Goal: Register for event/course: Sign up to attend an event or enroll in a course

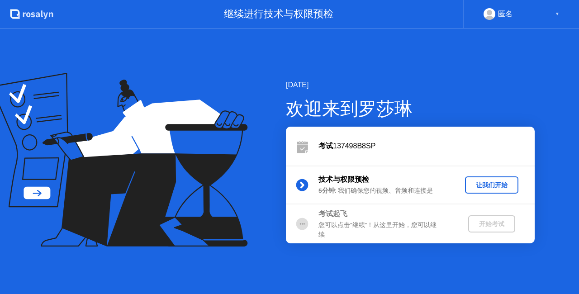
click at [498, 185] on div "让我们开始" at bounding box center [491, 185] width 46 height 9
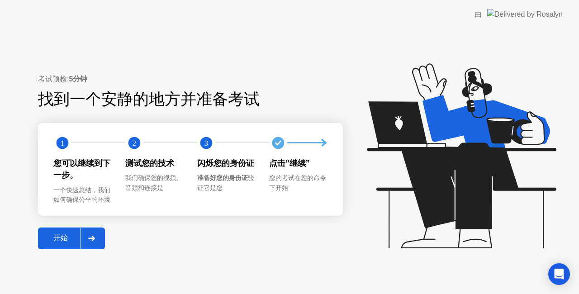
click at [65, 235] on div "开始" at bounding box center [61, 237] width 40 height 9
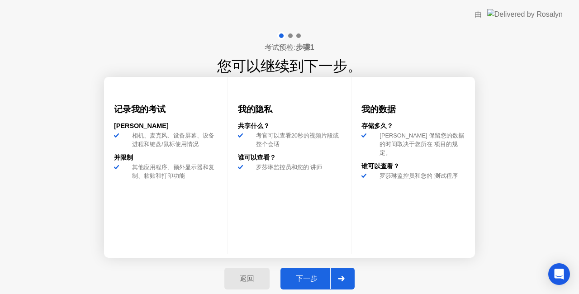
click at [307, 279] on div "下一步" at bounding box center [306, 278] width 47 height 9
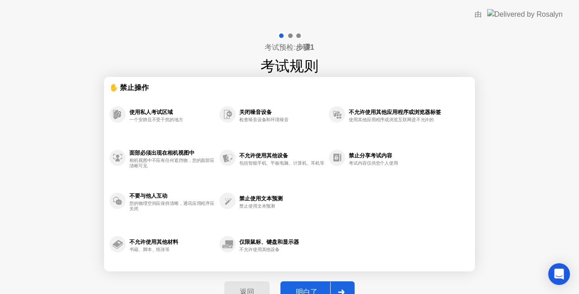
click at [308, 289] on div "明白了" at bounding box center [306, 292] width 47 height 9
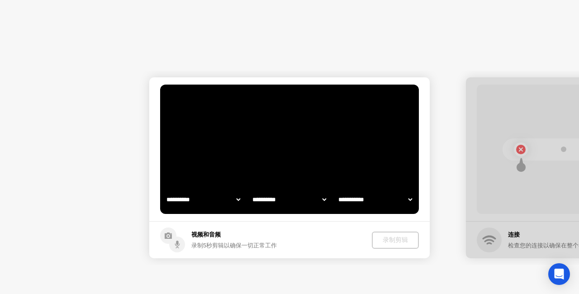
select select "**********"
select select "*******"
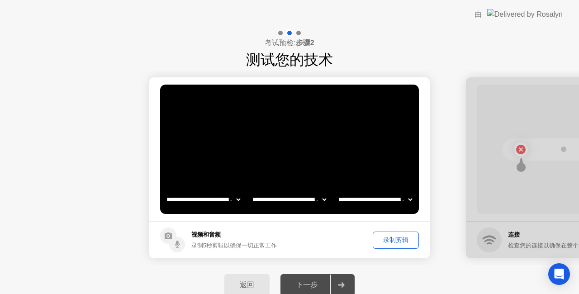
click at [477, 7] on header "由" at bounding box center [289, 14] width 579 height 29
click at [304, 285] on div "下一步" at bounding box center [306, 284] width 47 height 9
click at [312, 284] on div "下一步" at bounding box center [306, 284] width 47 height 9
click at [342, 283] on icon at bounding box center [341, 284] width 6 height 5
click at [317, 284] on div "下一步" at bounding box center [306, 284] width 47 height 9
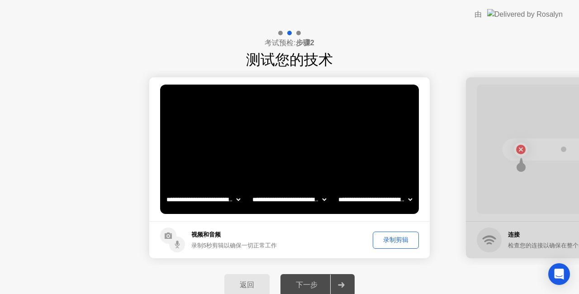
click at [306, 282] on div "下一步" at bounding box center [306, 284] width 47 height 9
click at [309, 280] on div "下一步" at bounding box center [306, 284] width 47 height 9
drag, startPoint x: 355, startPoint y: 199, endPoint x: 335, endPoint y: 147, distance: 55.1
click at [256, 161] on main "**********" at bounding box center [289, 149] width 280 height 144
drag, startPoint x: 444, startPoint y: 148, endPoint x: 439, endPoint y: 157, distance: 9.9
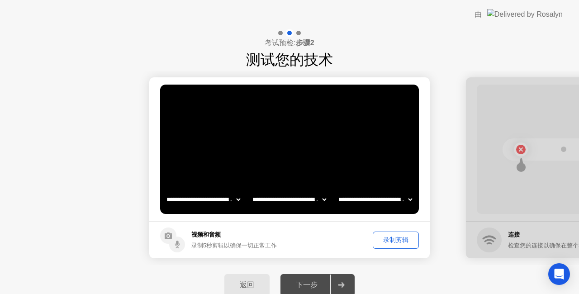
drag, startPoint x: 327, startPoint y: 284, endPoint x: 319, endPoint y: 282, distance: 8.4
click at [321, 282] on div "下一步" at bounding box center [306, 284] width 47 height 9
click at [343, 284] on icon at bounding box center [341, 284] width 6 height 5
click at [392, 241] on div "录制剪辑" at bounding box center [396, 240] width 40 height 9
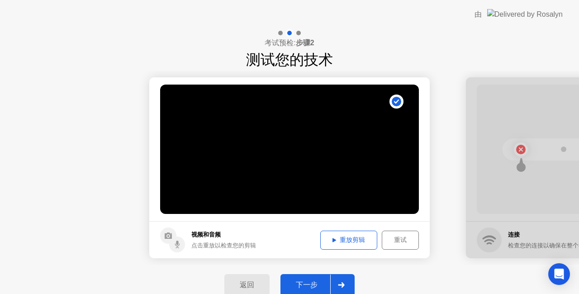
click at [332, 238] on icon at bounding box center [334, 240] width 4 height 5
click at [402, 243] on div "重试" at bounding box center [400, 240] width 31 height 9
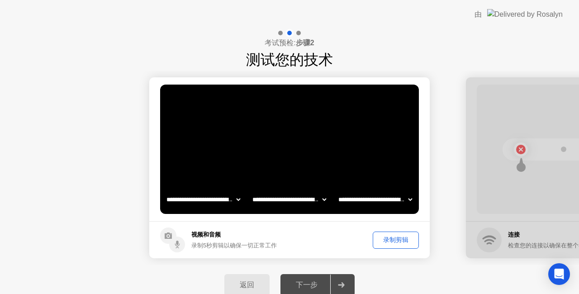
click at [402, 239] on div "录制剪辑" at bounding box center [396, 240] width 40 height 9
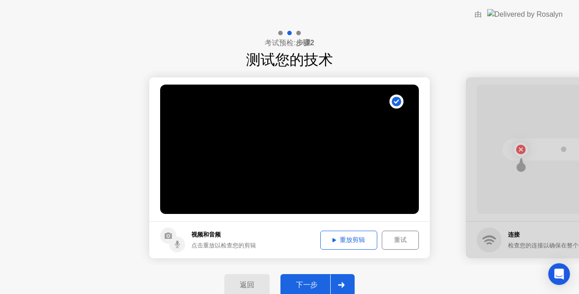
click at [333, 239] on icon at bounding box center [334, 240] width 4 height 4
click at [317, 281] on div "下一步" at bounding box center [306, 284] width 47 height 9
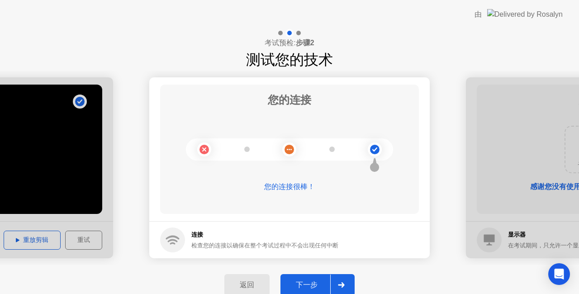
click at [317, 286] on div "下一步" at bounding box center [306, 284] width 47 height 9
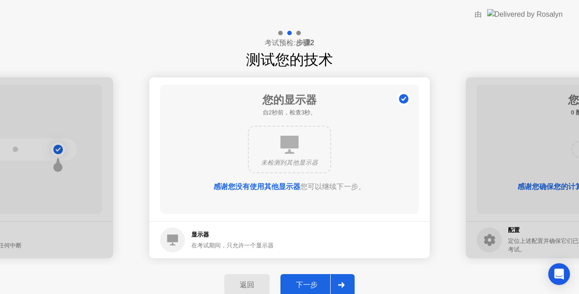
click at [321, 285] on div "下一步" at bounding box center [306, 284] width 47 height 9
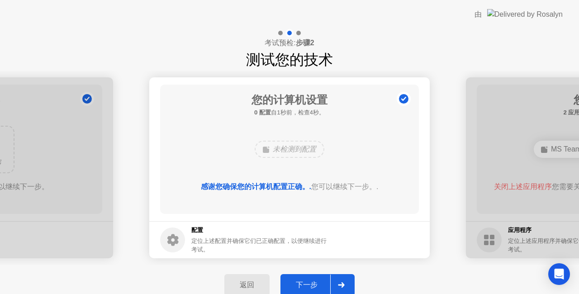
click at [322, 282] on div "下一步" at bounding box center [306, 284] width 47 height 9
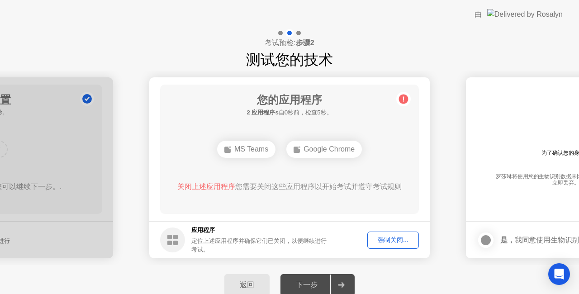
click at [373, 208] on div "您的应用程序 2 应用程序s 自0秒前，检查5秒。 MS Teams Google Chrome 关闭上述应用程序 您需要关闭这些应用程序以开始考试并遵守考试…" at bounding box center [289, 149] width 259 height 129
click at [390, 241] on div "强制关闭..." at bounding box center [392, 240] width 45 height 9
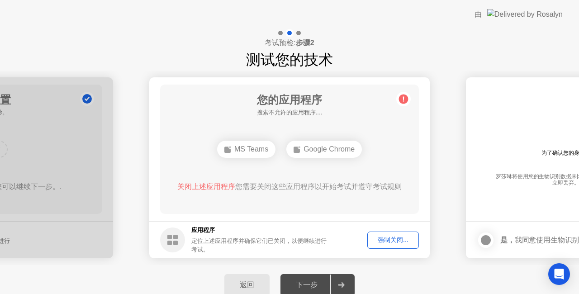
click at [401, 236] on div "强制关闭..." at bounding box center [392, 240] width 45 height 9
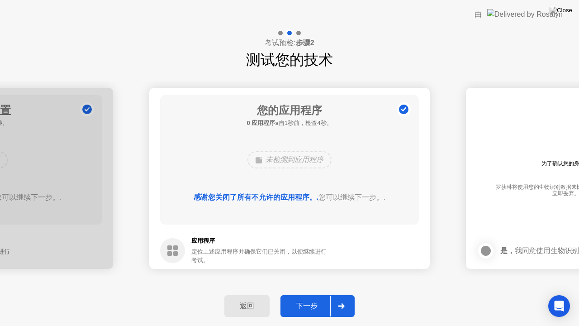
click at [312, 293] on div "下一步" at bounding box center [306, 305] width 47 height 9
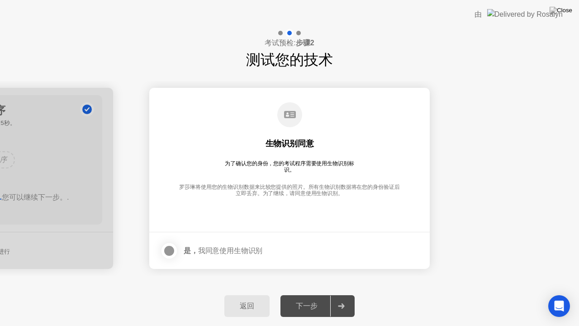
click at [170, 246] on div at bounding box center [169, 250] width 11 height 11
click at [310, 293] on button "下一步" at bounding box center [317, 306] width 74 height 22
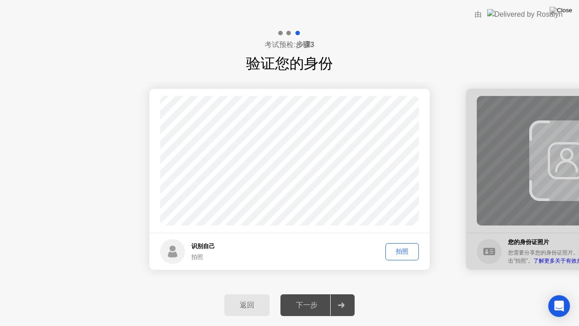
click at [405, 247] on div "拍照" at bounding box center [401, 251] width 27 height 9
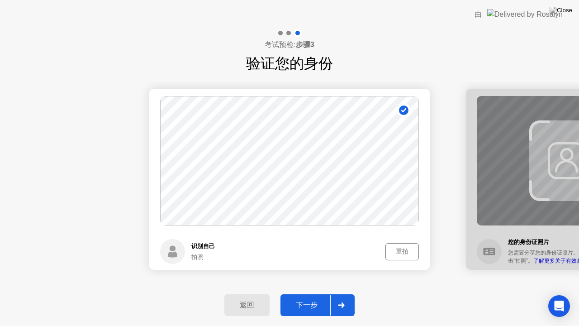
click at [328, 293] on div "下一步" at bounding box center [306, 304] width 47 height 9
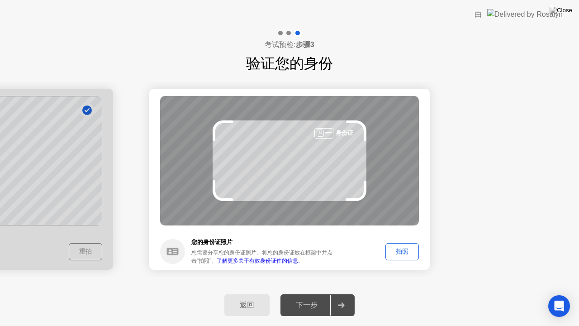
click at [406, 249] on div "拍照" at bounding box center [401, 251] width 27 height 9
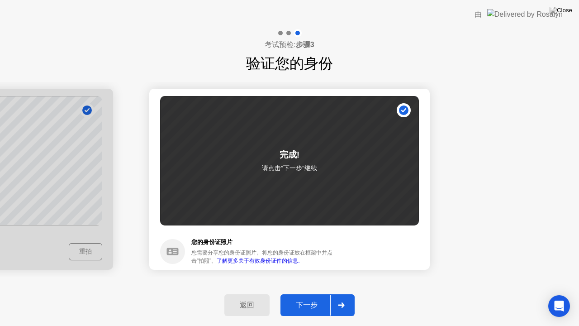
click at [321, 293] on div "下一步" at bounding box center [306, 304] width 47 height 9
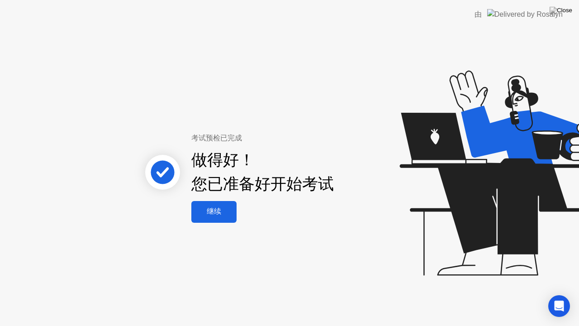
click at [212, 216] on div "继续" at bounding box center [214, 211] width 40 height 9
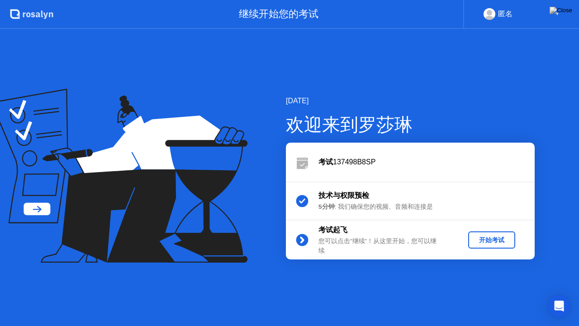
click at [492, 239] on div "开始考试" at bounding box center [492, 240] width 40 height 9
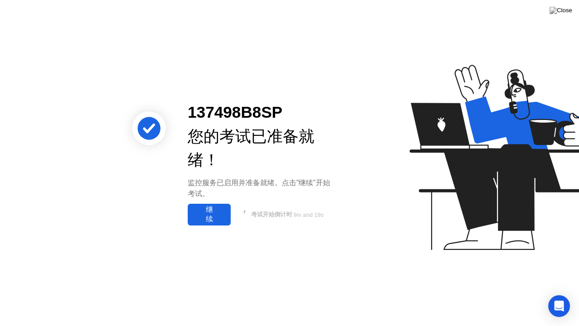
drag, startPoint x: 215, startPoint y: 213, endPoint x: 212, endPoint y: 216, distance: 5.1
click at [214, 215] on div "继续" at bounding box center [209, 214] width 38 height 19
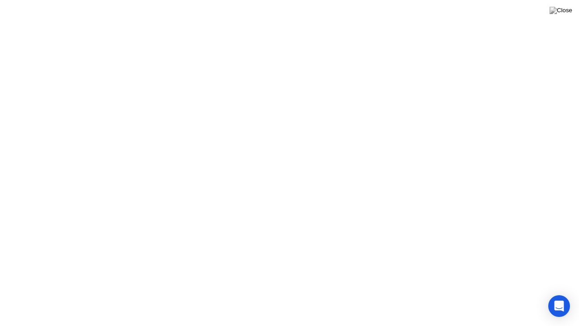
drag, startPoint x: 200, startPoint y: 303, endPoint x: 231, endPoint y: 296, distance: 31.0
click button "移动"
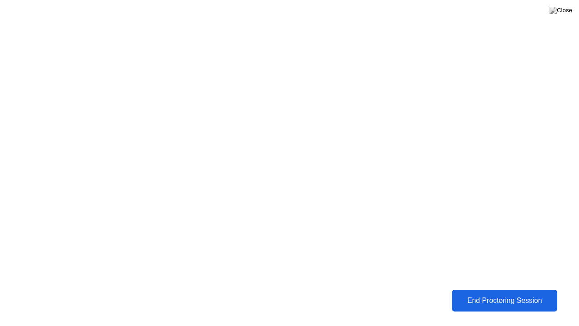
click at [496, 293] on div "End Proctoring Session" at bounding box center [504, 300] width 100 height 8
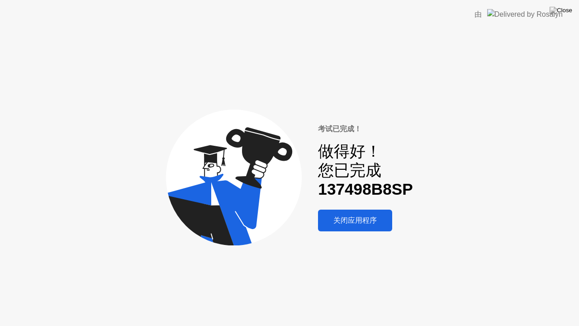
click at [369, 222] on div "关闭应用程序" at bounding box center [355, 220] width 69 height 9
